Goal: Task Accomplishment & Management: Manage account settings

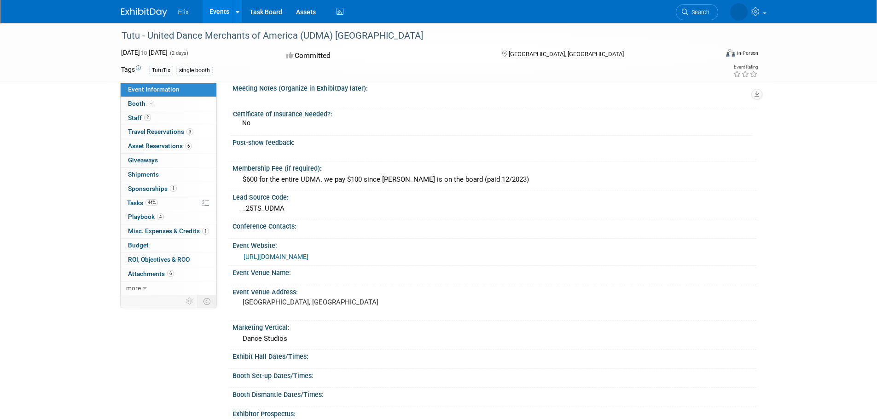
click at [222, 10] on link "Events" at bounding box center [219, 11] width 34 height 23
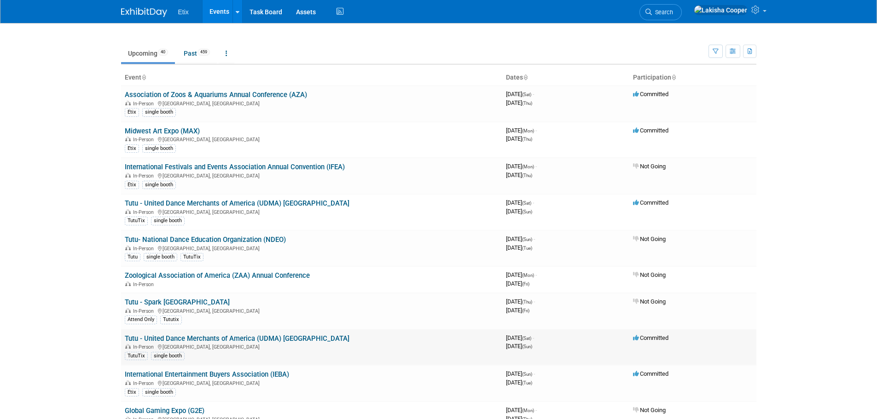
click at [297, 341] on link "Tutu - United Dance Merchants of America (UDMA) [GEOGRAPHIC_DATA]" at bounding box center [237, 339] width 225 height 8
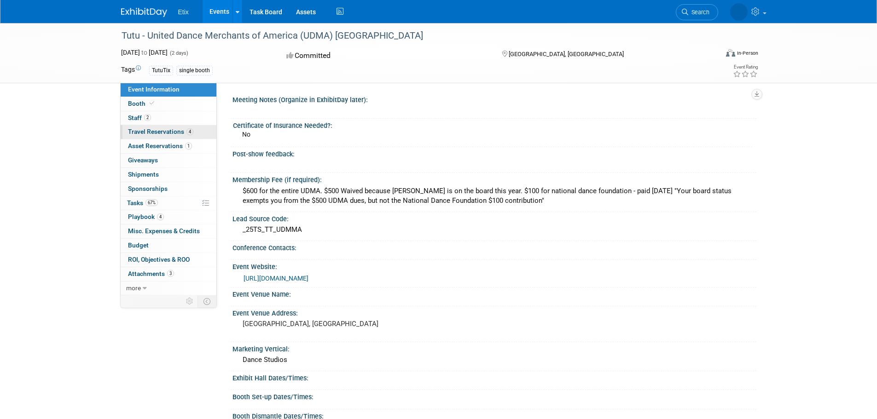
click at [168, 135] on span "Travel Reservations 4" at bounding box center [160, 131] width 65 height 7
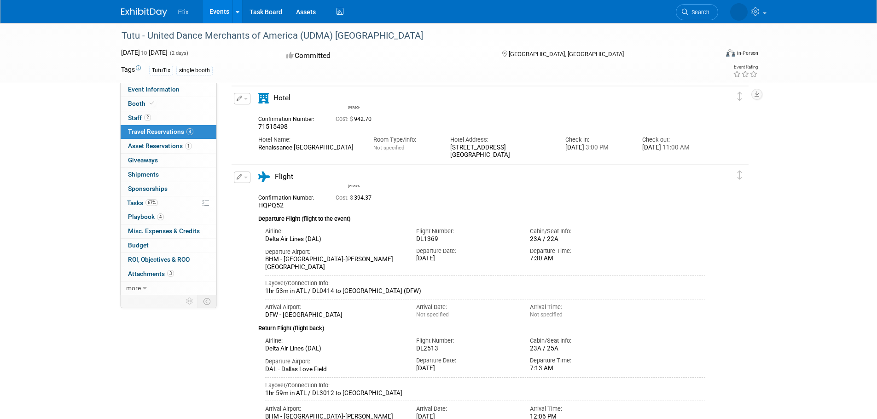
scroll to position [38, 0]
click at [214, 6] on link "Events" at bounding box center [219, 11] width 34 height 23
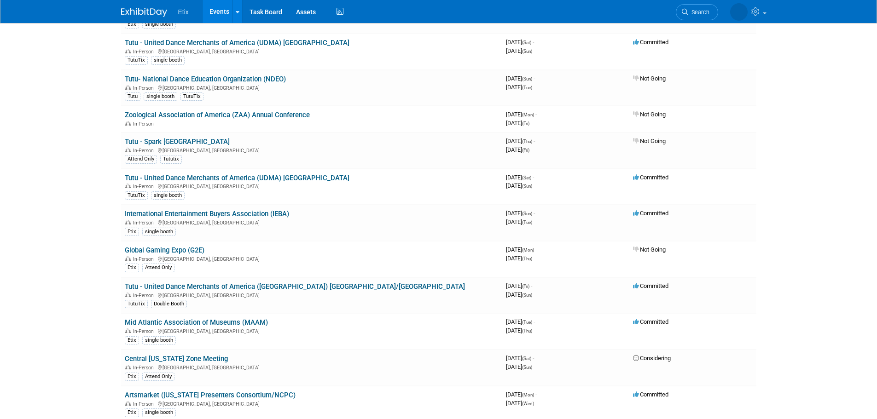
scroll to position [164, 0]
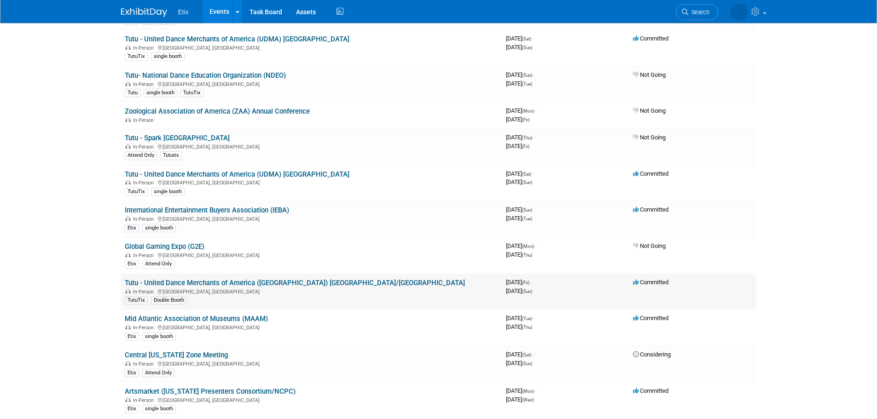
click at [280, 287] on link "Tutu - United Dance Merchants of America ([GEOGRAPHIC_DATA]) [GEOGRAPHIC_DATA]/…" at bounding box center [295, 283] width 340 height 8
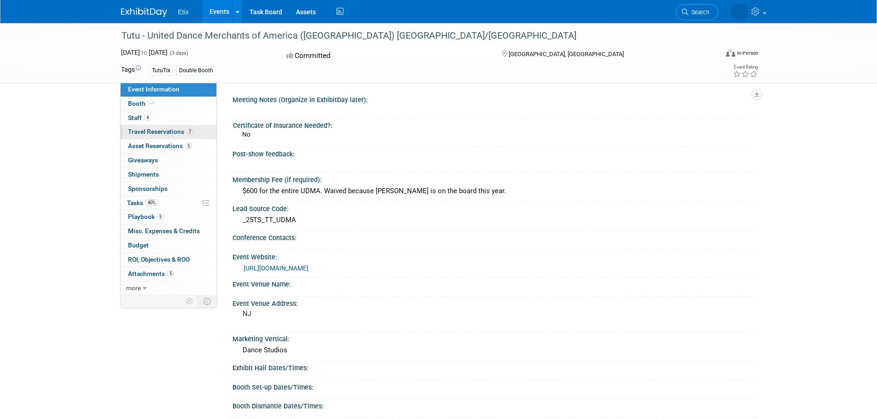
click at [159, 128] on link "7 Travel Reservations 7" at bounding box center [169, 132] width 96 height 14
